Goal: Information Seeking & Learning: Learn about a topic

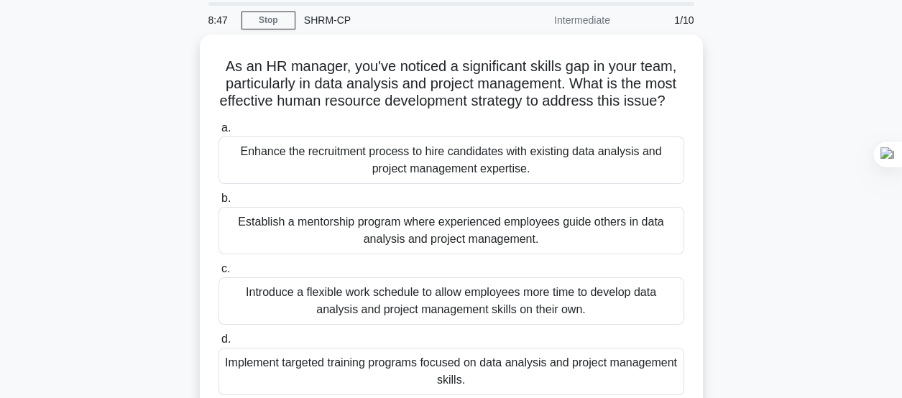
scroll to position [71, 0]
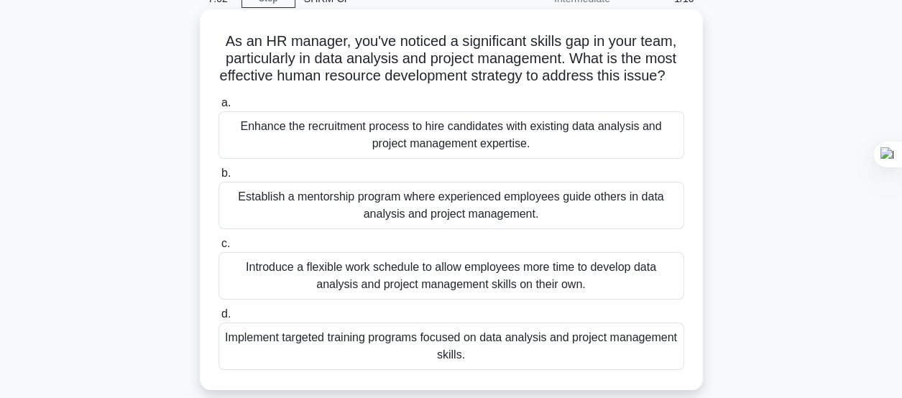
click at [468, 359] on div "Implement targeted training programs focused on data analysis and project manag…" at bounding box center [451, 346] width 466 height 47
click at [218, 319] on input "d. Implement targeted training programs focused on data analysis and project ma…" at bounding box center [218, 314] width 0 height 9
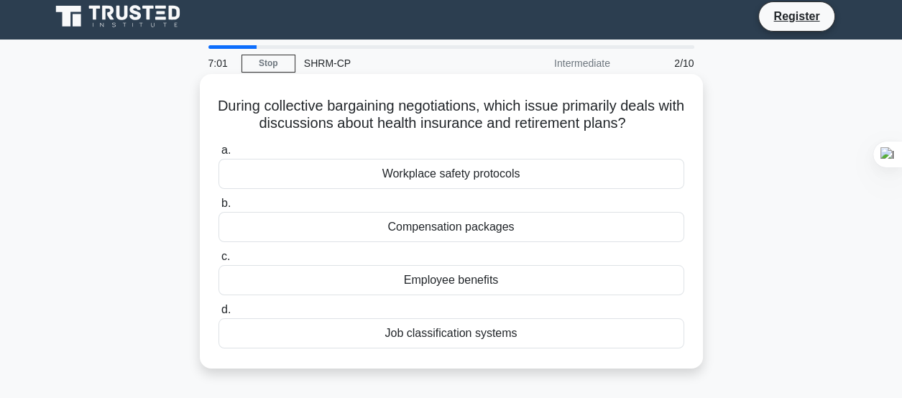
scroll to position [0, 0]
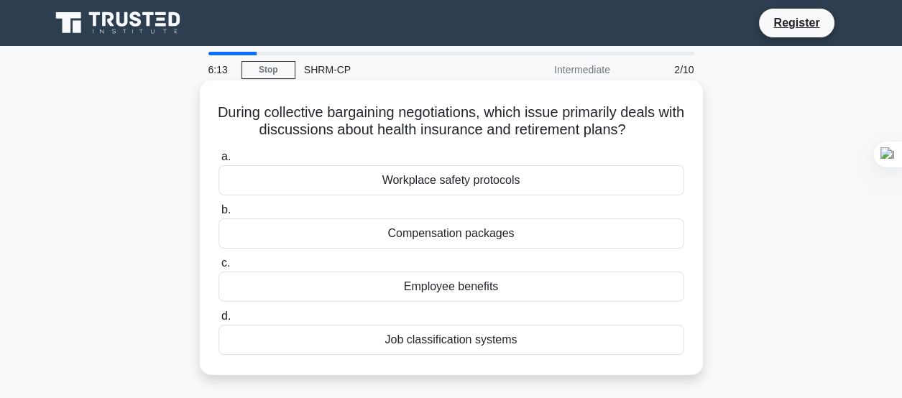
click at [502, 235] on div "Compensation packages" at bounding box center [451, 233] width 466 height 30
click at [218, 215] on input "b. Compensation packages" at bounding box center [218, 209] width 0 height 9
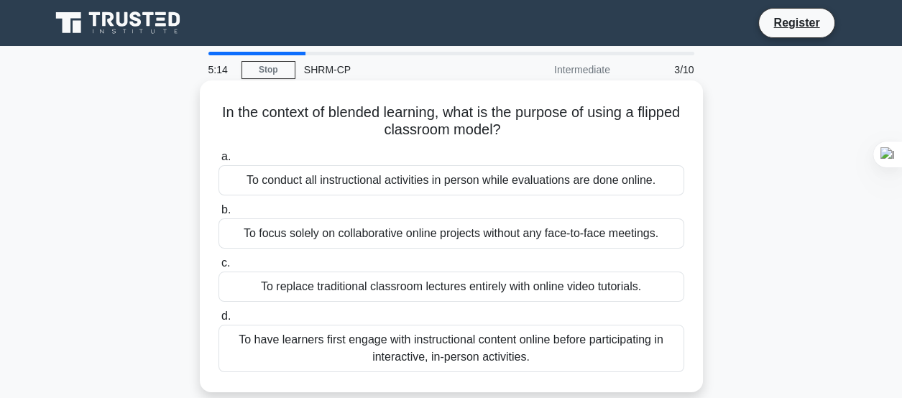
click at [465, 177] on div "To conduct all instructional activities in person while evaluations are done on…" at bounding box center [451, 180] width 466 height 30
click at [218, 162] on input "a. To conduct all instructional activities in person while evaluations are done…" at bounding box center [218, 156] width 0 height 9
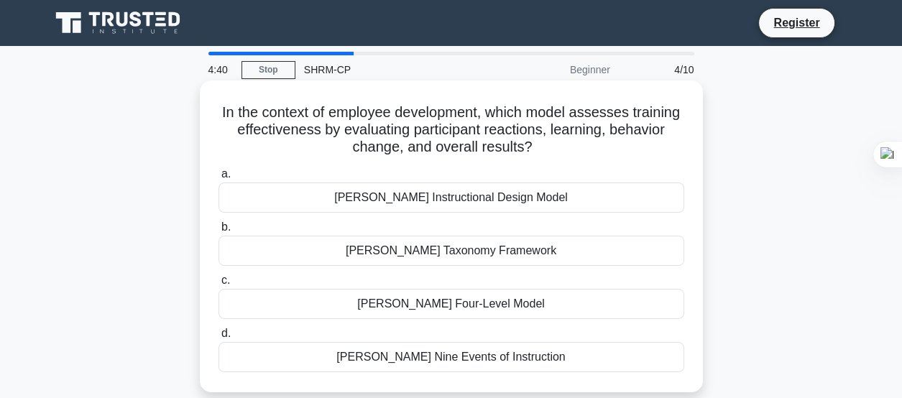
click at [472, 199] on div "[PERSON_NAME] Instructional Design Model" at bounding box center [451, 198] width 466 height 30
click at [218, 179] on input "a. ADDIE Instructional Design Model" at bounding box center [218, 174] width 0 height 9
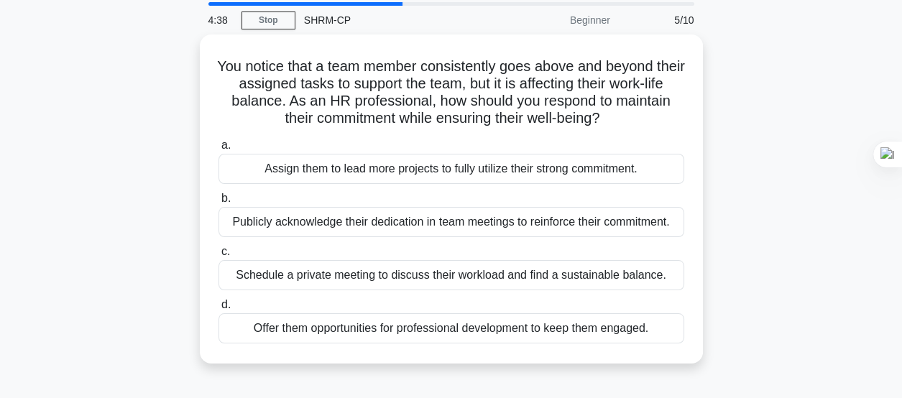
scroll to position [71, 0]
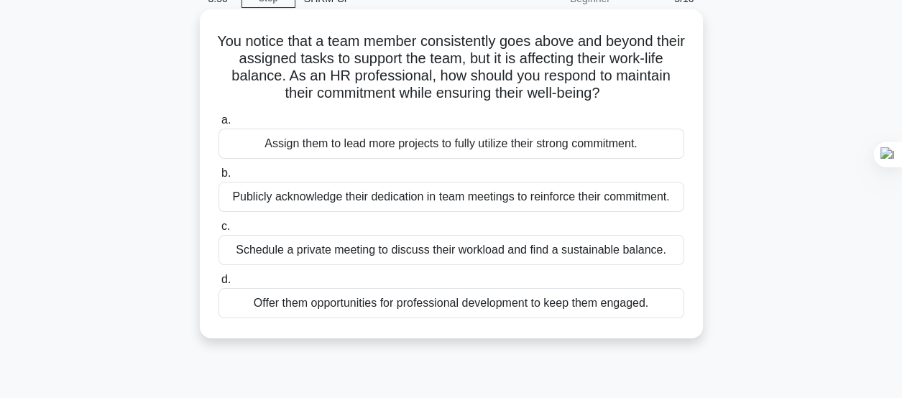
click at [558, 252] on div "Schedule a private meeting to discuss their workload and find a sustainable bal…" at bounding box center [451, 250] width 466 height 30
click at [218, 231] on input "c. Schedule a private meeting to discuss their workload and find a sustainable …" at bounding box center [218, 226] width 0 height 9
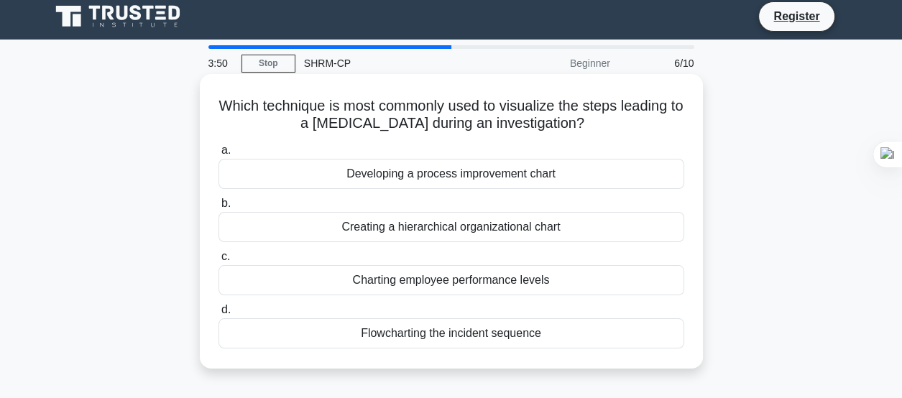
scroll to position [0, 0]
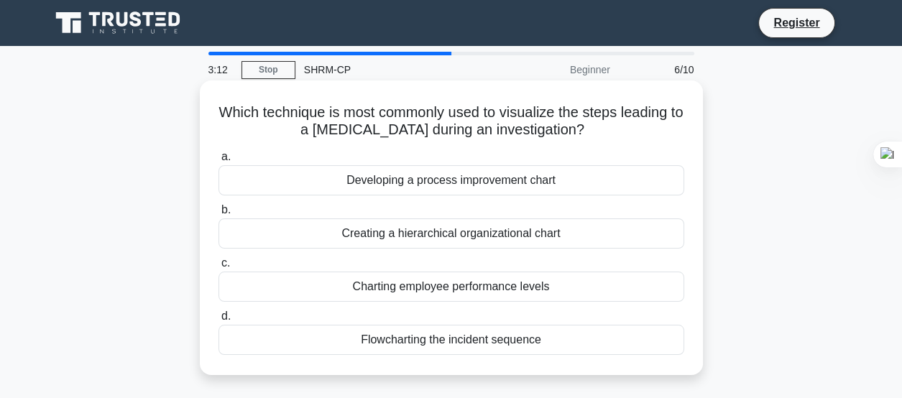
click at [489, 334] on div "Flowcharting the incident sequence" at bounding box center [451, 340] width 466 height 30
click at [218, 321] on input "d. Flowcharting the incident sequence" at bounding box center [218, 316] width 0 height 9
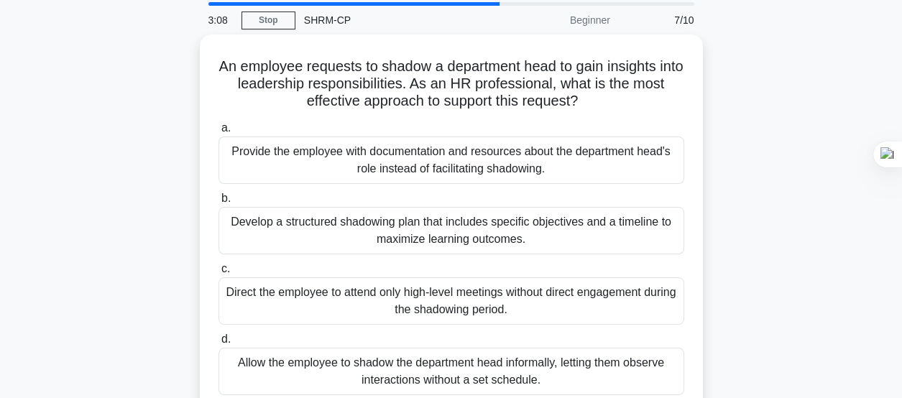
scroll to position [71, 0]
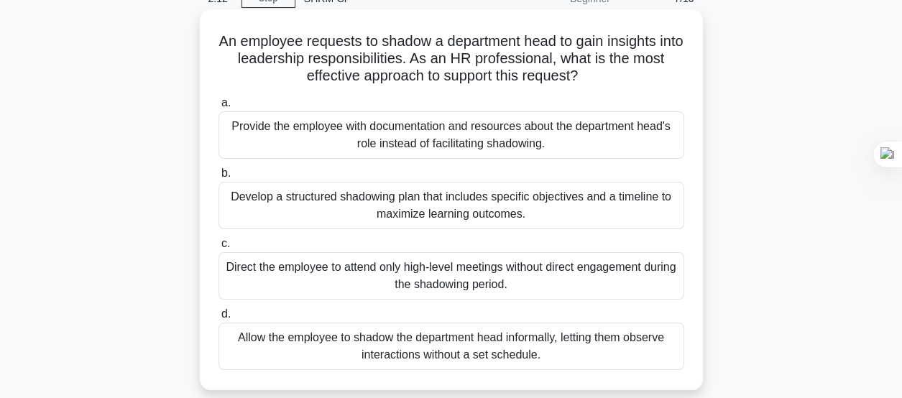
click at [476, 348] on div "Allow the employee to shadow the department head informally, letting them obser…" at bounding box center [451, 346] width 466 height 47
click at [218, 319] on input "d. Allow the employee to shadow the department head informally, letting them ob…" at bounding box center [218, 314] width 0 height 9
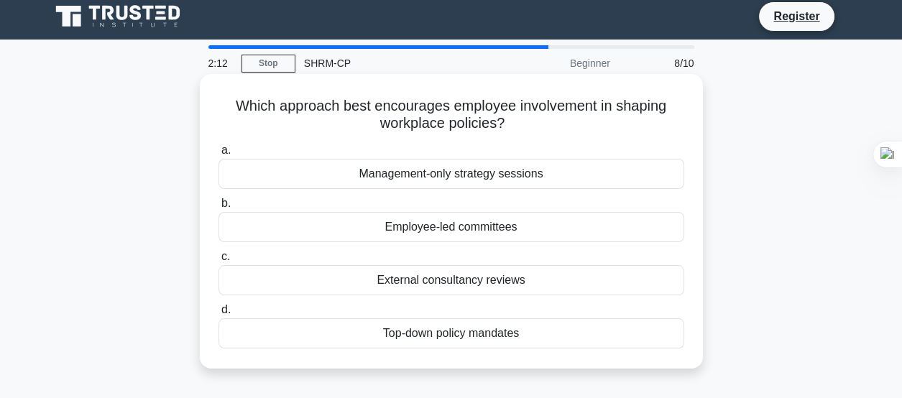
scroll to position [0, 0]
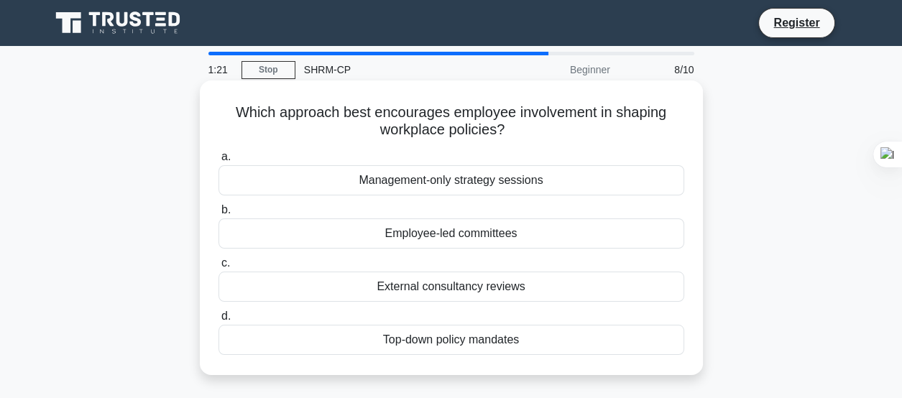
click at [482, 336] on div "Top-down policy mandates" at bounding box center [451, 340] width 466 height 30
click at [218, 321] on input "d. Top-down policy mandates" at bounding box center [218, 316] width 0 height 9
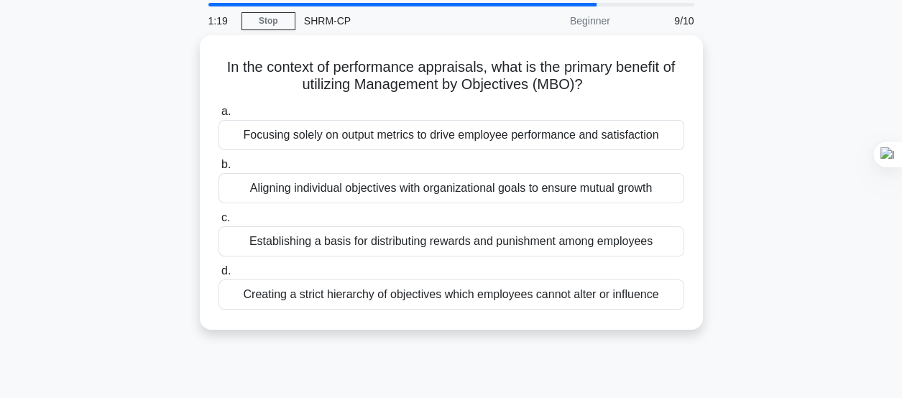
scroll to position [71, 0]
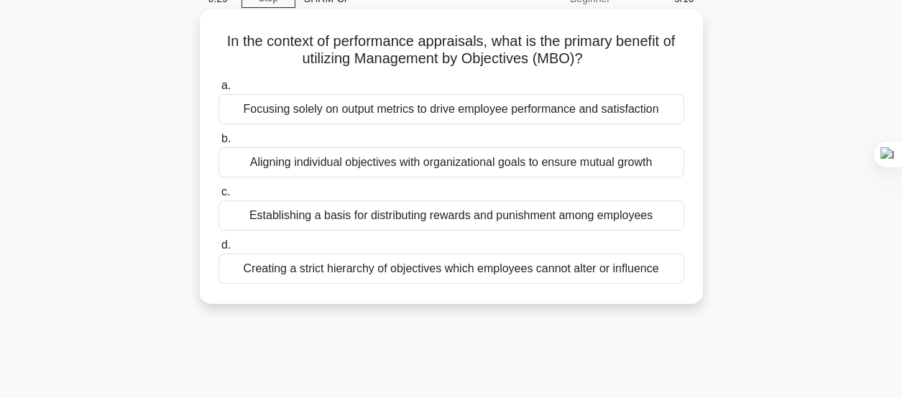
click at [524, 162] on div "Aligning individual objectives with organizational goals to ensure mutual growth" at bounding box center [451, 162] width 466 height 30
click at [218, 144] on input "b. Aligning individual objectives with organizational goals to ensure mutual gr…" at bounding box center [218, 138] width 0 height 9
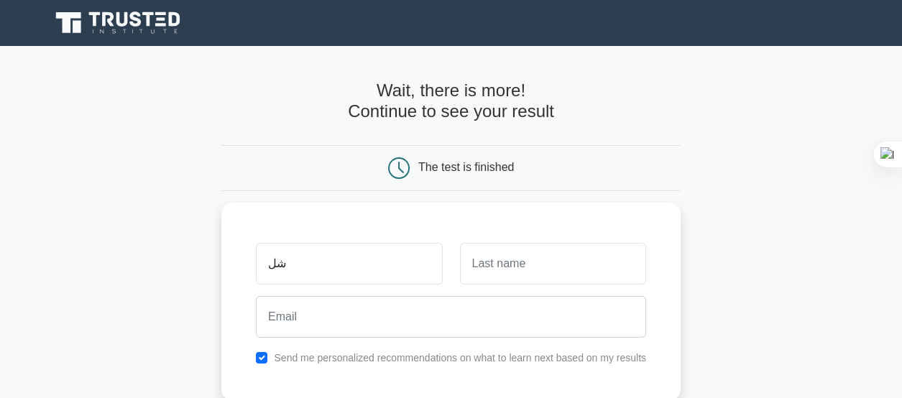
type input "ش"
type input "abeer"
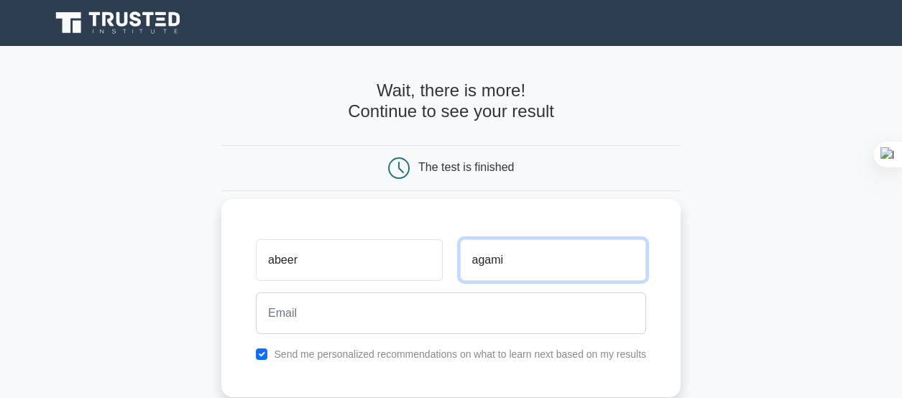
type input "agami"
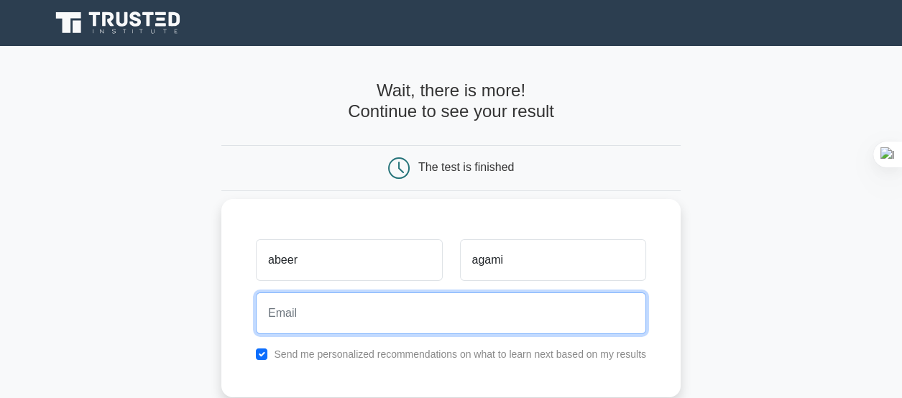
click at [291, 315] on input "email" at bounding box center [451, 313] width 390 height 42
type input "training2009training@gmail.com"
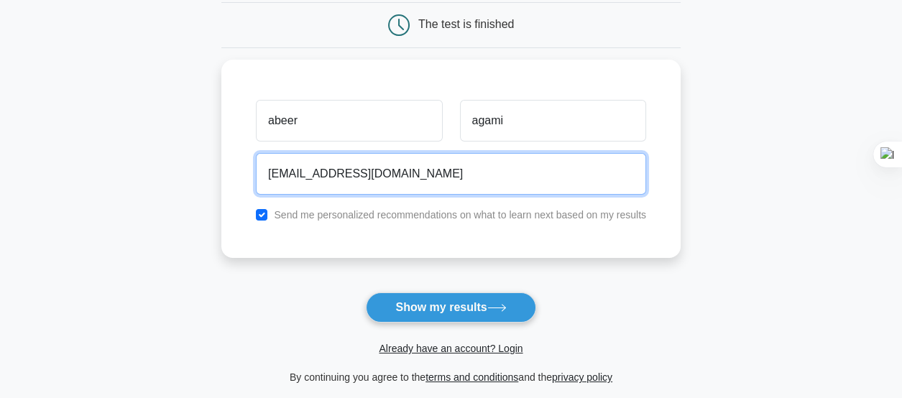
scroll to position [144, 0]
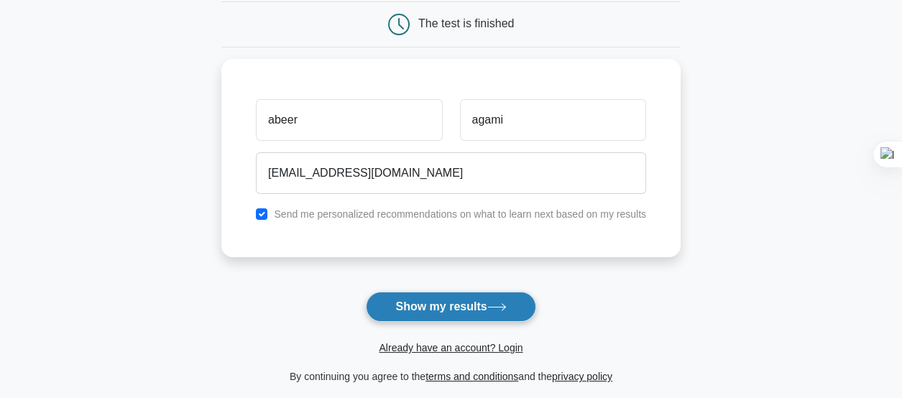
click at [465, 297] on button "Show my results" at bounding box center [451, 307] width 170 height 30
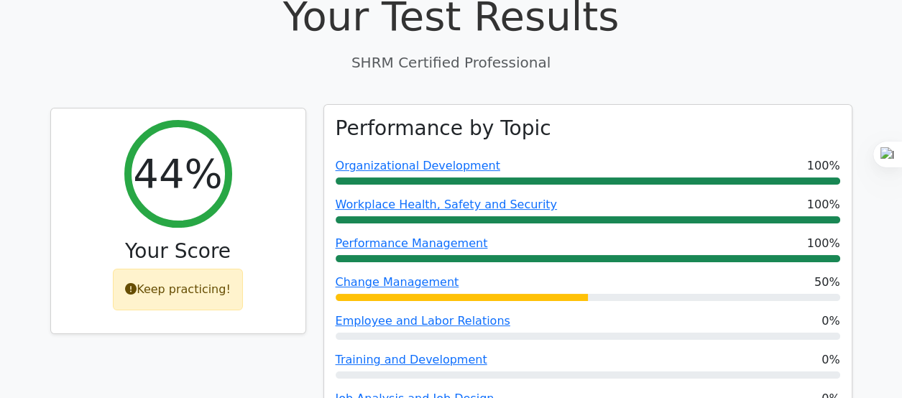
scroll to position [503, 0]
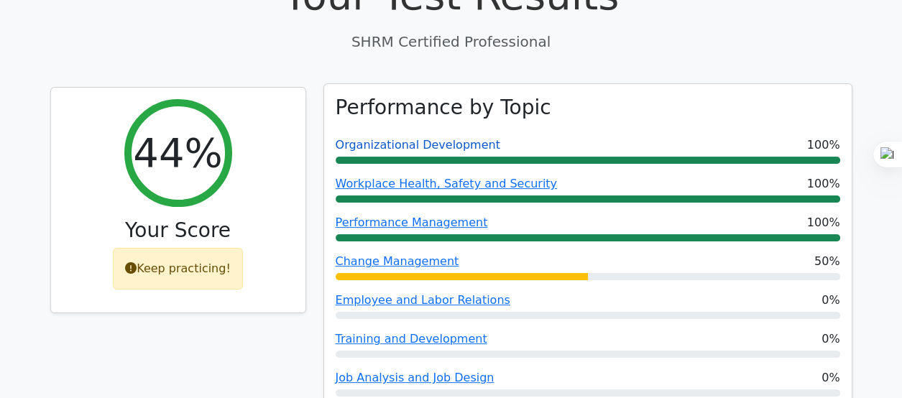
click at [454, 138] on link "Organizational Development" at bounding box center [418, 145] width 165 height 14
